Goal: Task Accomplishment & Management: Manage account settings

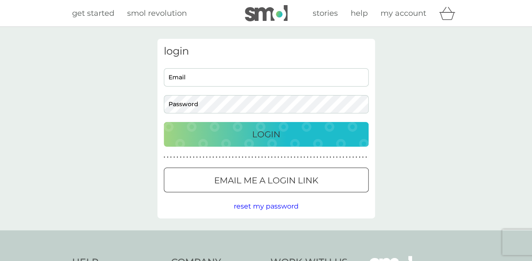
type input "[EMAIL_ADDRESS][DOMAIN_NAME]"
click at [298, 137] on div "Login" at bounding box center [266, 135] width 188 height 14
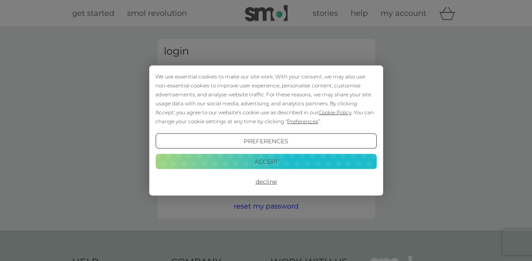
click at [326, 161] on button "Accept" at bounding box center [265, 161] width 221 height 15
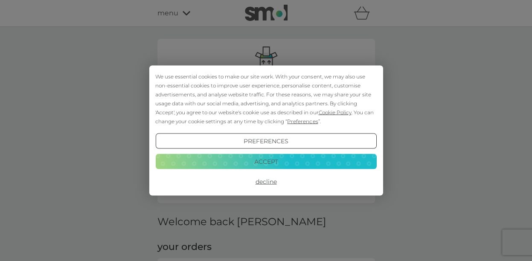
click at [367, 161] on button "Accept" at bounding box center [265, 161] width 221 height 15
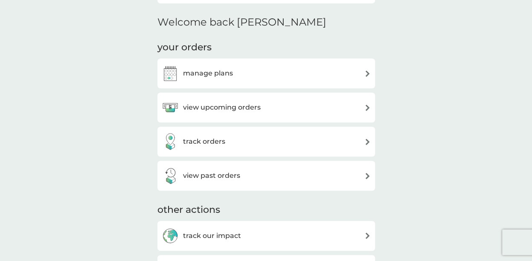
scroll to position [208, 0]
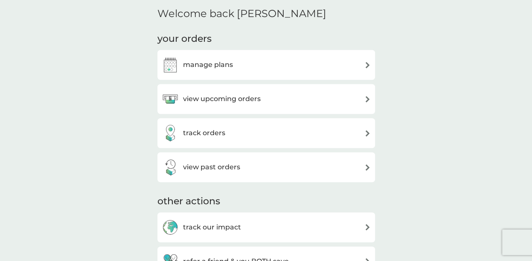
click at [368, 96] on img at bounding box center [367, 99] width 6 height 6
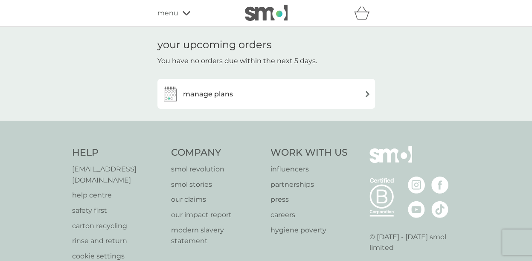
click at [367, 91] on img at bounding box center [367, 94] width 6 height 6
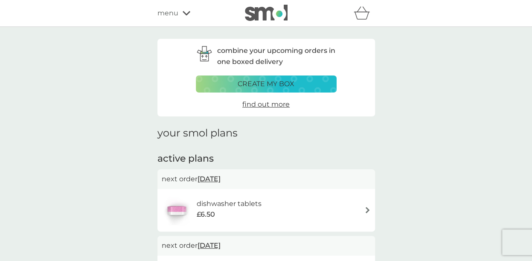
click at [366, 208] on img at bounding box center [367, 210] width 6 height 6
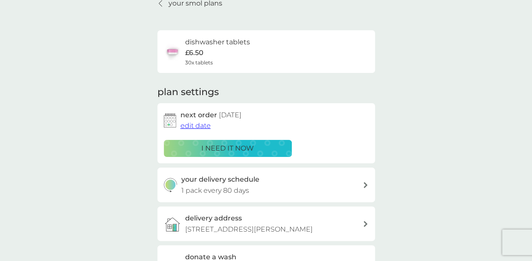
scroll to position [46, 0]
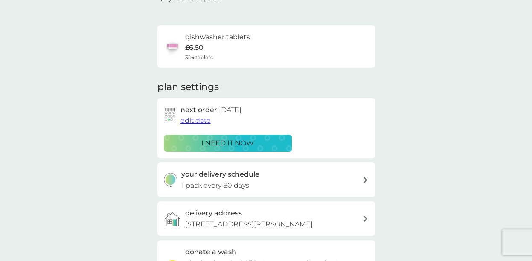
click at [199, 119] on span "edit date" at bounding box center [195, 120] width 30 height 8
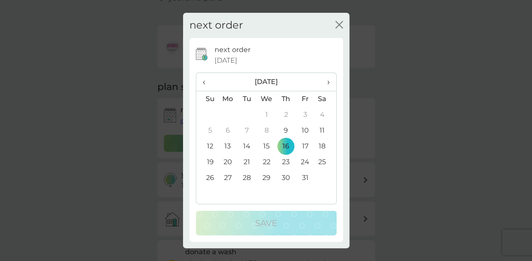
click at [336, 23] on icon "close" at bounding box center [339, 25] width 8 height 8
